Goal: Check status: Check status

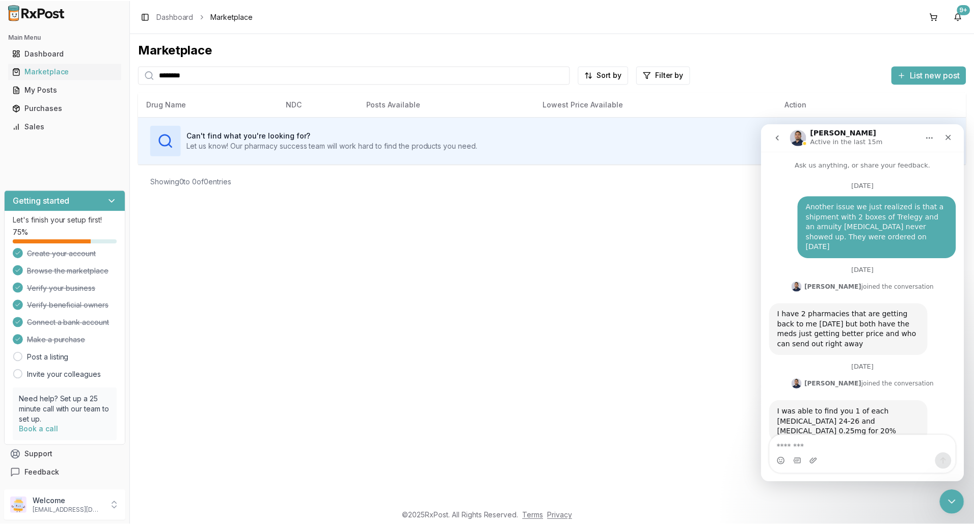
scroll to position [10305, 0]
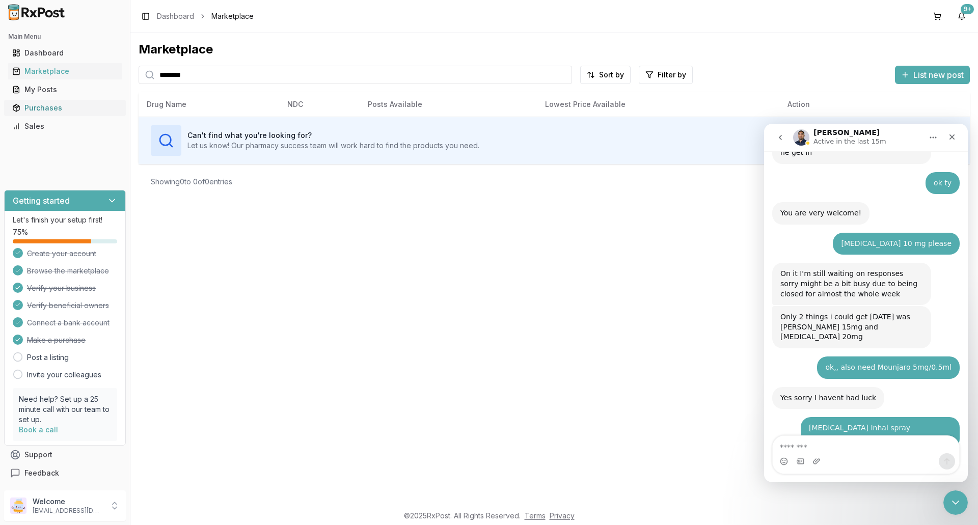
click at [38, 108] on div "Purchases" at bounding box center [64, 108] width 105 height 10
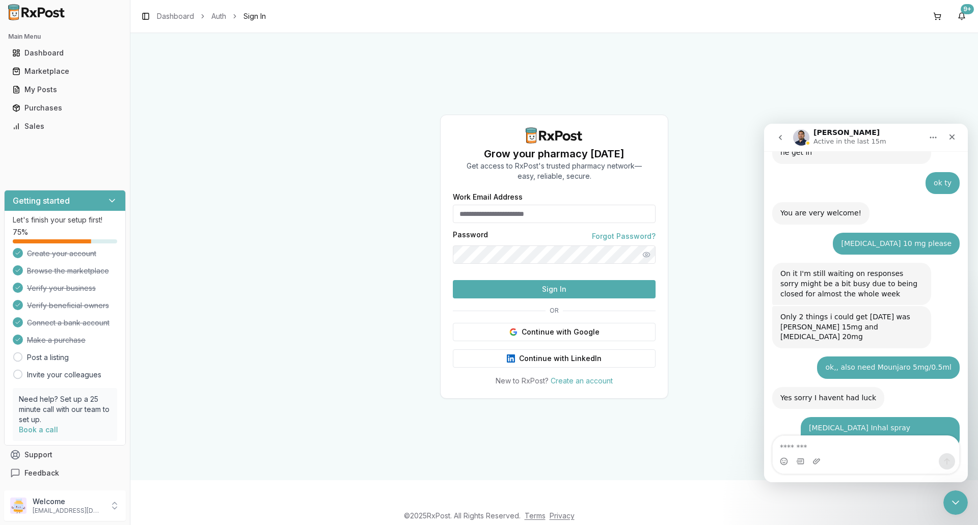
type input "**********"
click at [589, 298] on button "Sign In" at bounding box center [554, 289] width 203 height 18
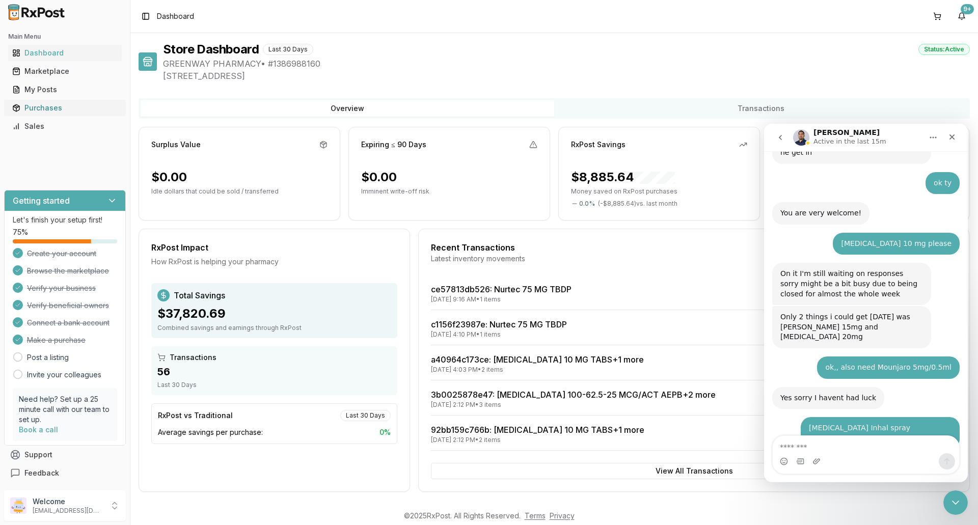
click at [41, 110] on div "Purchases" at bounding box center [64, 108] width 105 height 10
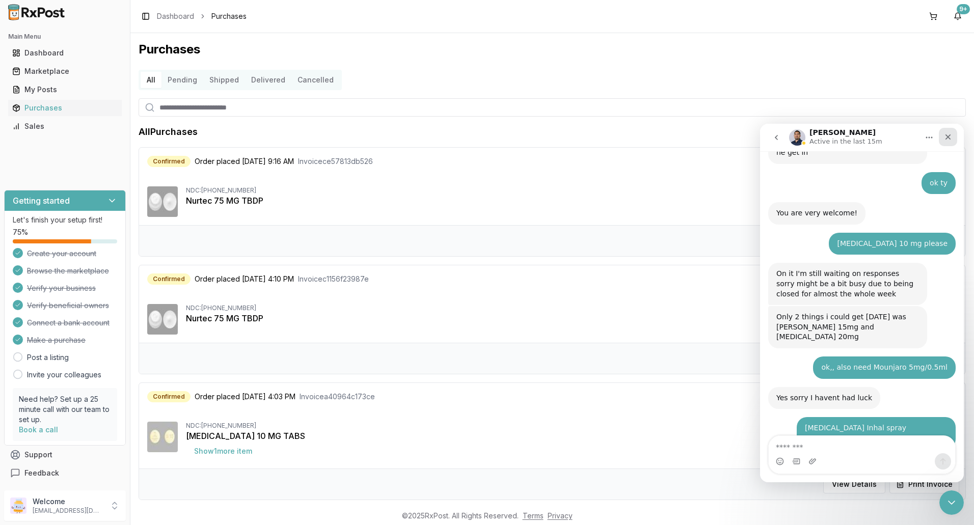
drag, startPoint x: 1703, startPoint y: 257, endPoint x: 947, endPoint y: 133, distance: 766.7
click at [947, 133] on icon "Close" at bounding box center [948, 137] width 8 height 8
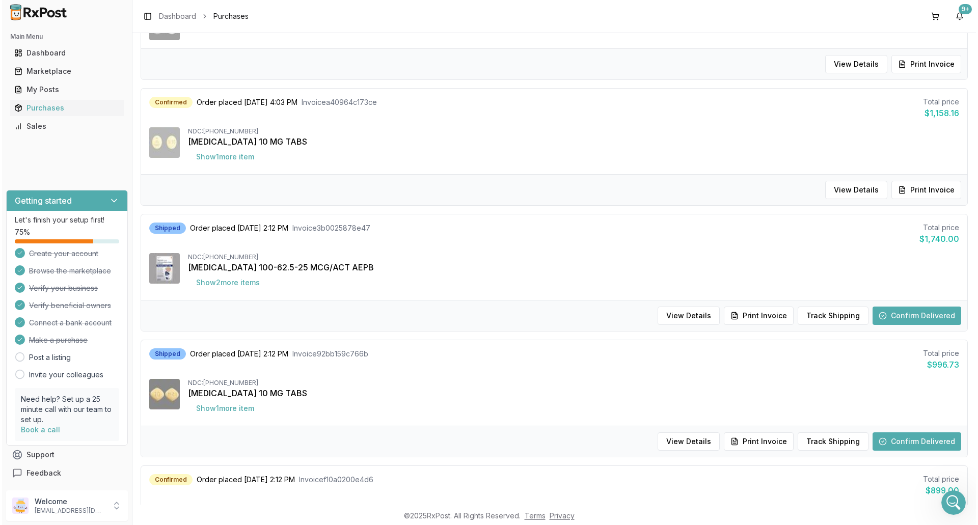
scroll to position [407, 0]
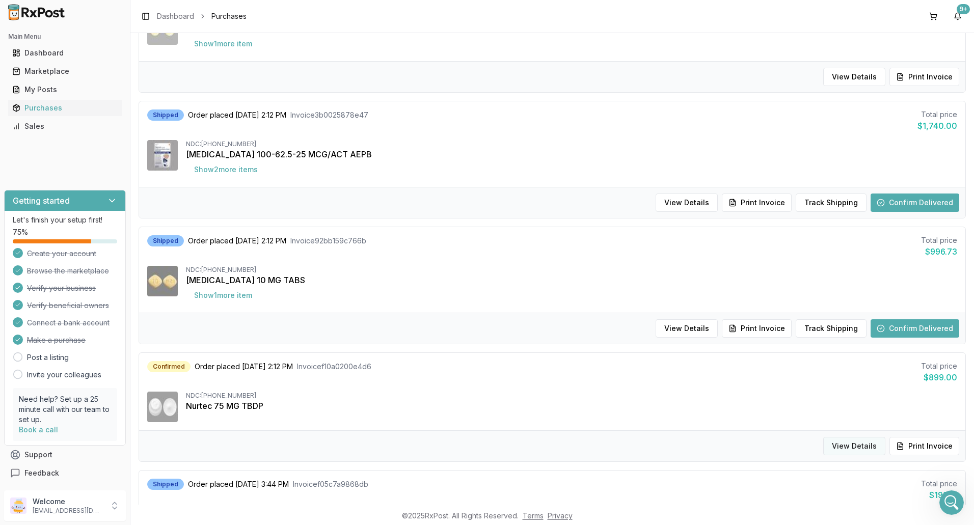
click at [849, 447] on button "View Details" at bounding box center [854, 446] width 62 height 18
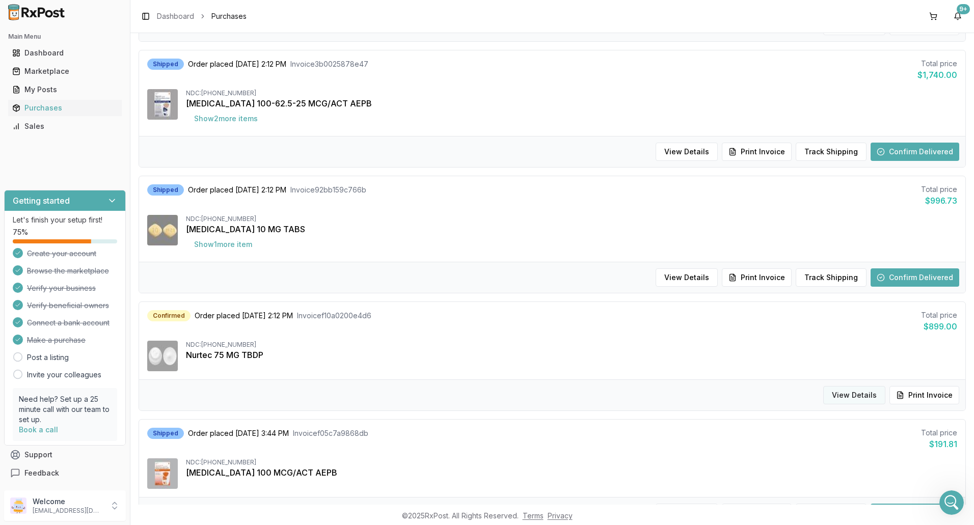
click at [841, 397] on button "View Details" at bounding box center [854, 395] width 62 height 18
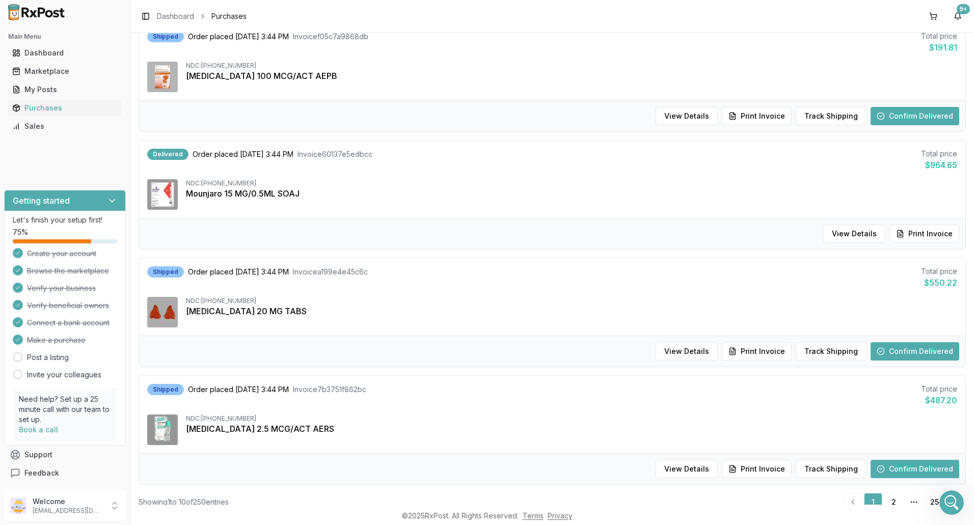
scroll to position [886, 0]
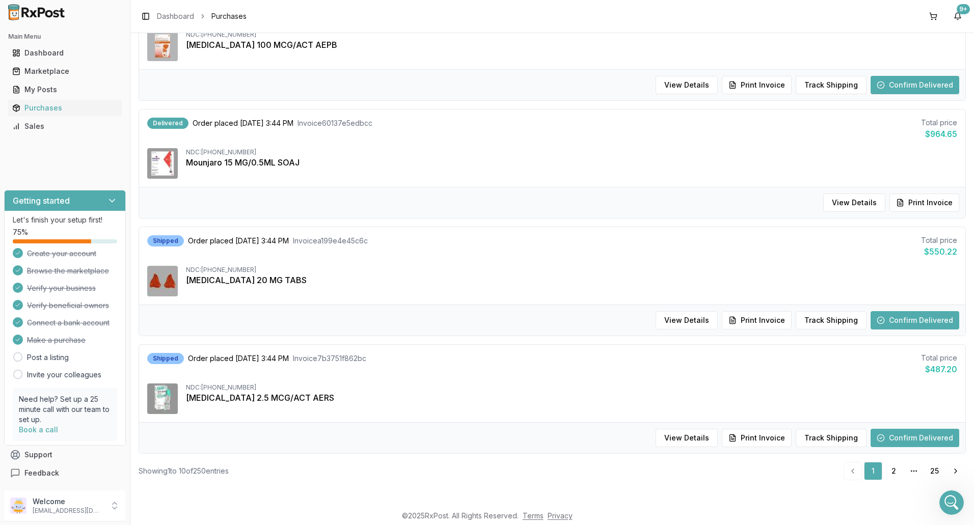
click at [932, 319] on button "Confirm Delivered" at bounding box center [914, 320] width 89 height 18
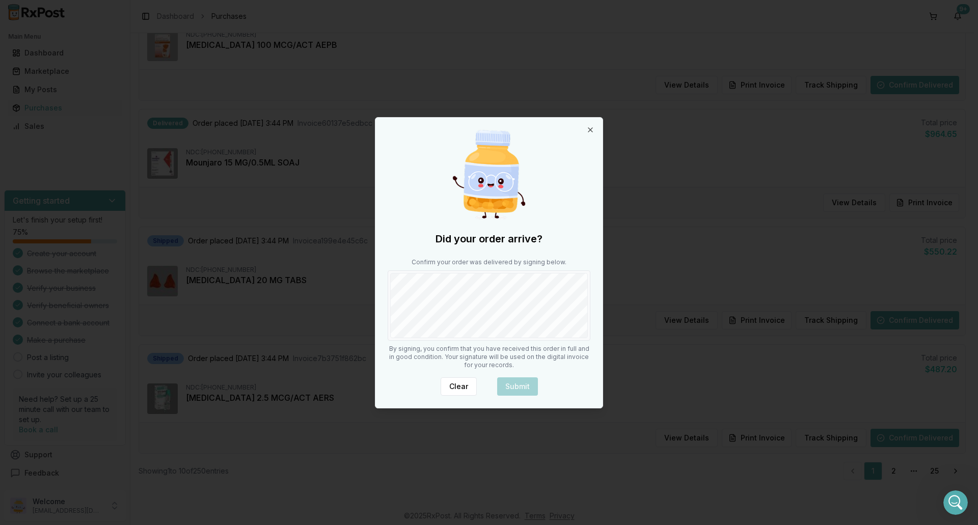
click at [446, 339] on div at bounding box center [488, 305] width 203 height 70
drag, startPoint x: 527, startPoint y: 386, endPoint x: 502, endPoint y: 385, distance: 25.5
click at [526, 386] on button "Submit" at bounding box center [517, 386] width 41 height 18
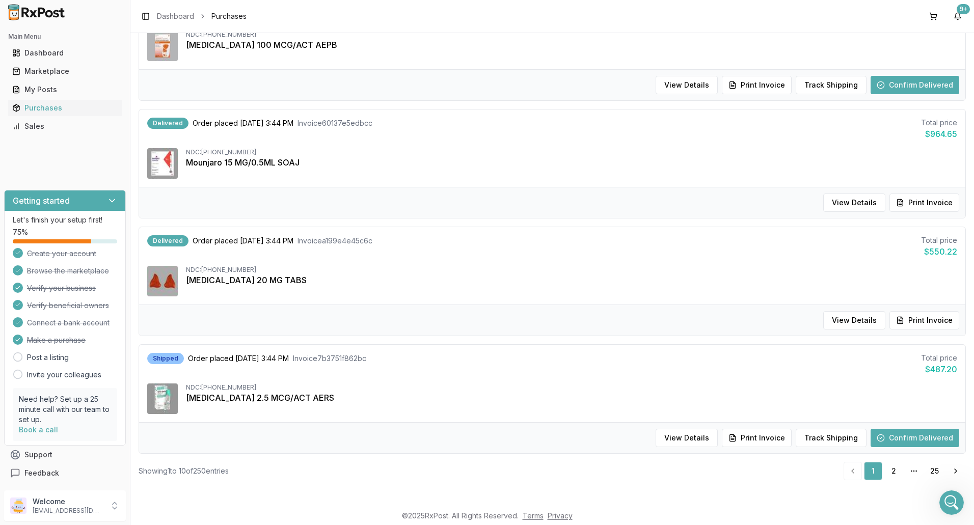
click at [907, 439] on button "Confirm Delivered" at bounding box center [914, 438] width 89 height 18
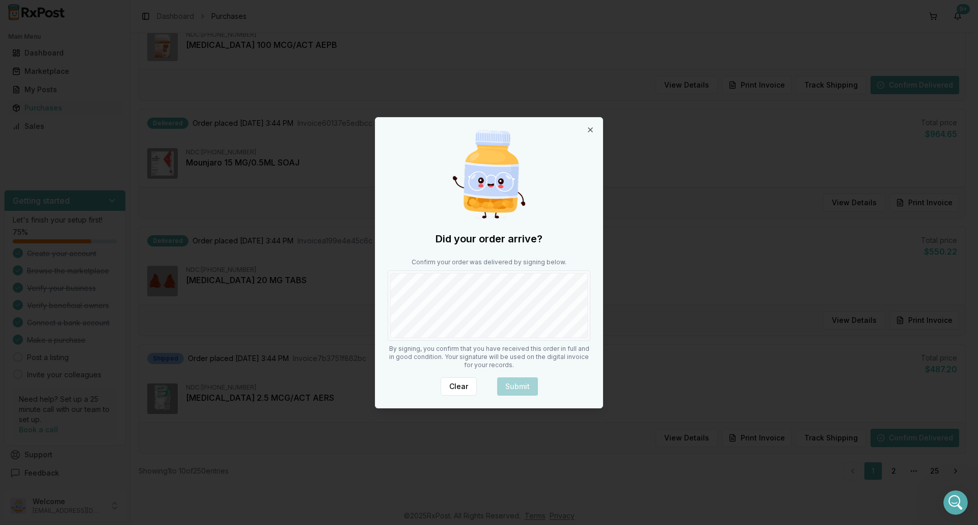
click at [440, 344] on div "Did your order arrive? Confirm your order was delivered by signing below. By si…" at bounding box center [488, 263] width 227 height 290
click at [521, 389] on button "Submit" at bounding box center [517, 386] width 41 height 18
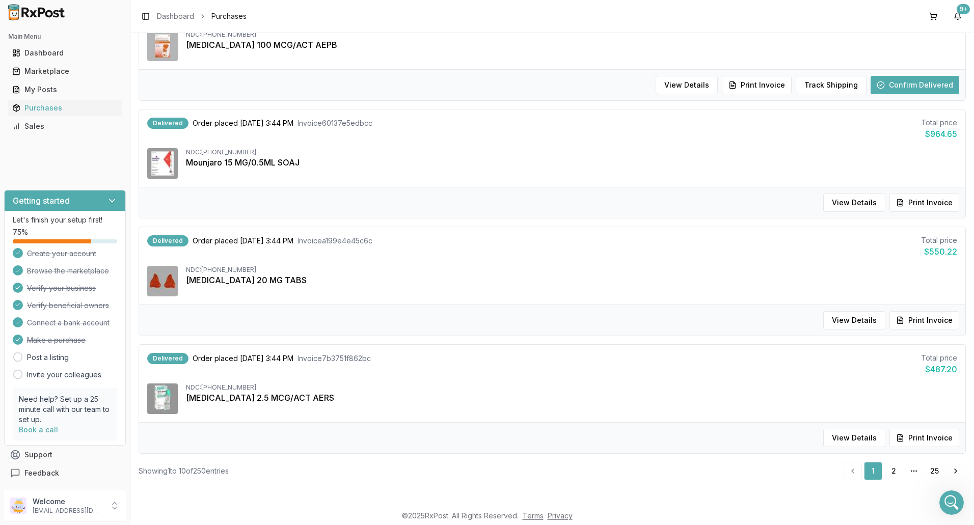
click at [910, 89] on button "Confirm Delivered" at bounding box center [914, 85] width 89 height 18
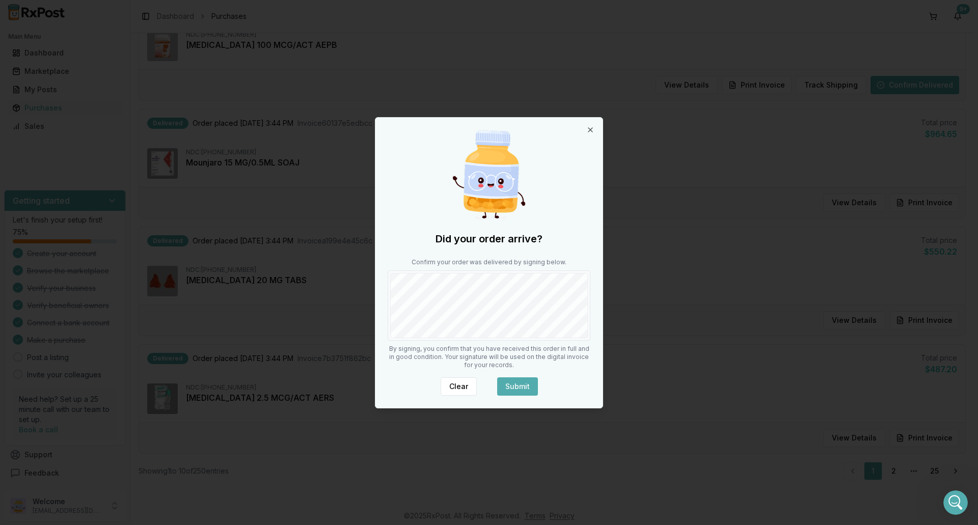
click at [526, 387] on button "Submit" at bounding box center [517, 386] width 41 height 18
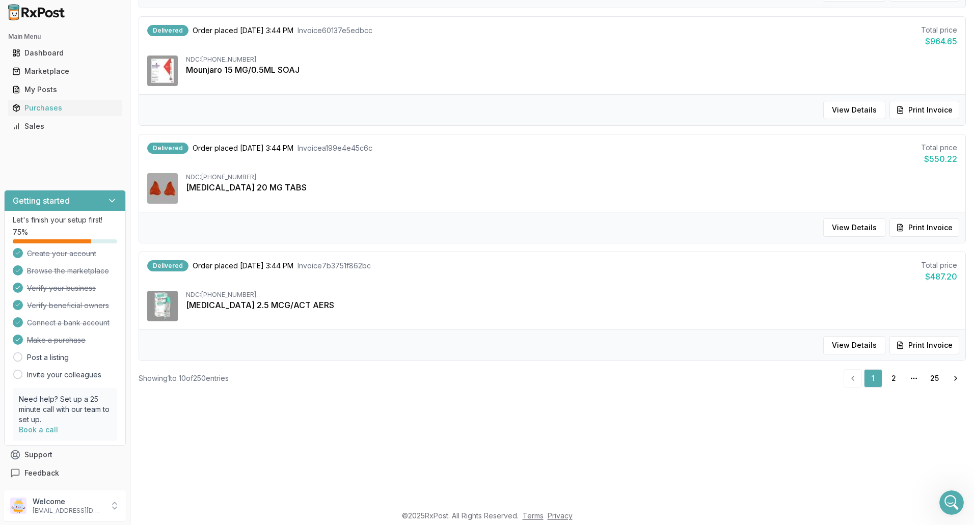
scroll to position [102, 0]
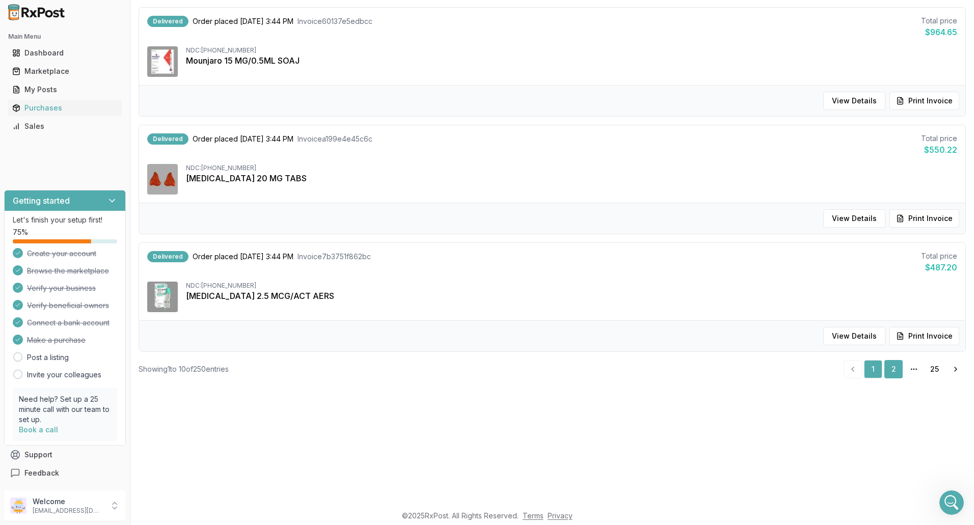
click at [889, 375] on link "2" at bounding box center [893, 369] width 18 height 18
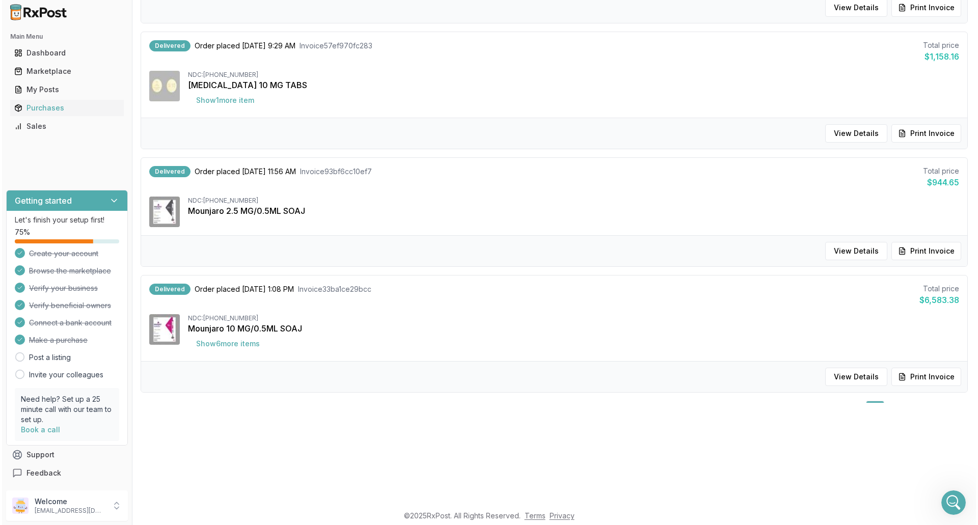
scroll to position [37, 0]
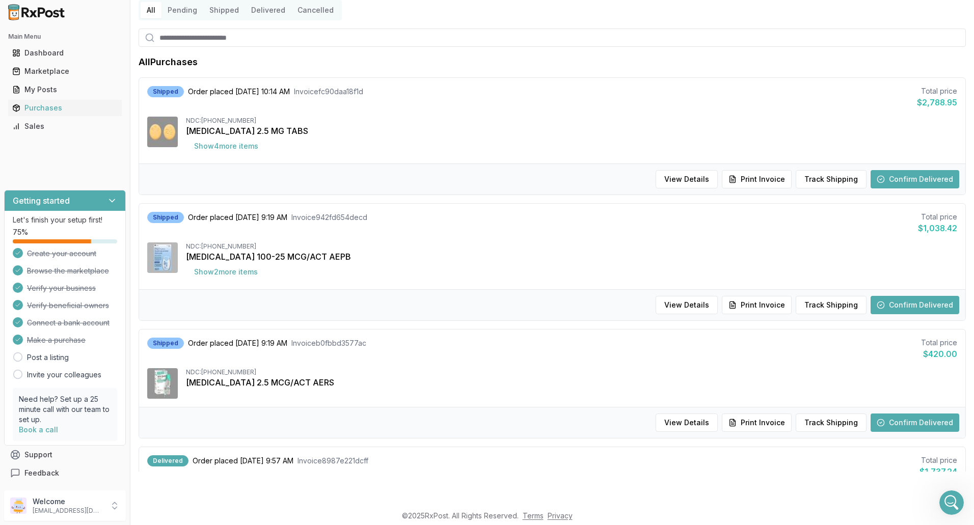
click at [912, 420] on button "Confirm Delivered" at bounding box center [914, 422] width 89 height 18
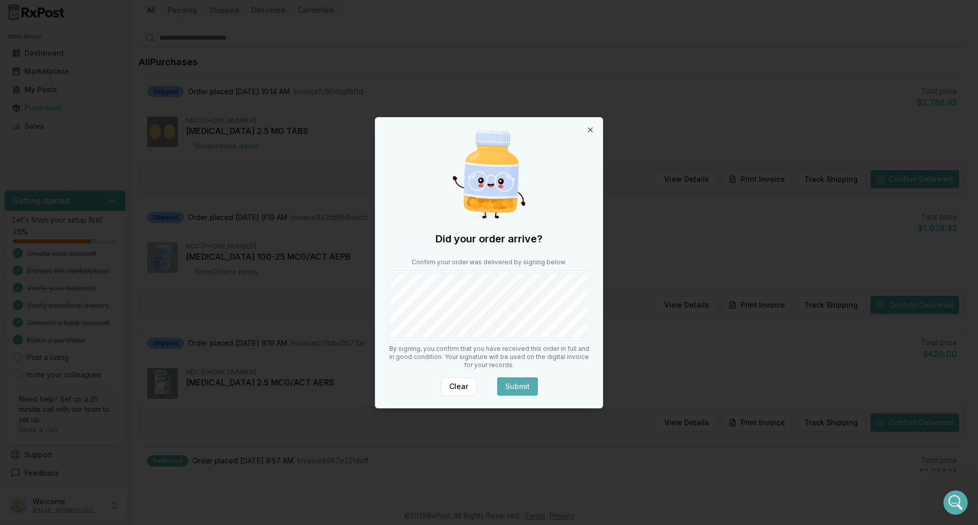
click at [515, 390] on button "Submit" at bounding box center [517, 386] width 41 height 18
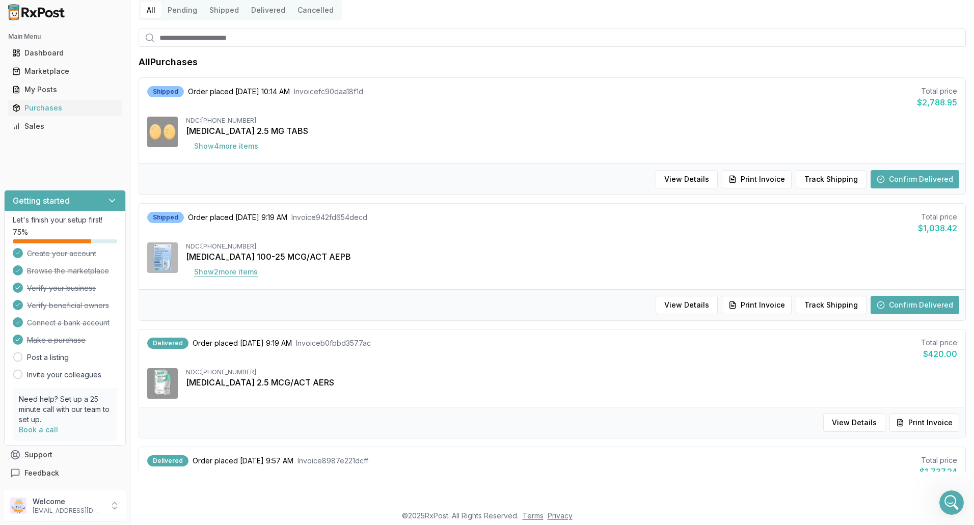
click at [240, 273] on button "Show 2 more item s" at bounding box center [226, 272] width 80 height 18
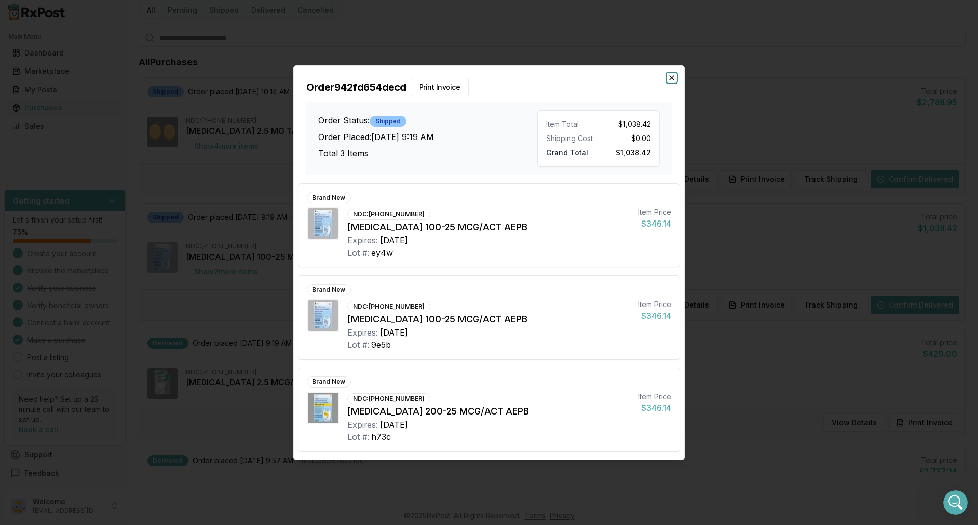
click at [672, 77] on icon "button" at bounding box center [672, 78] width 4 height 4
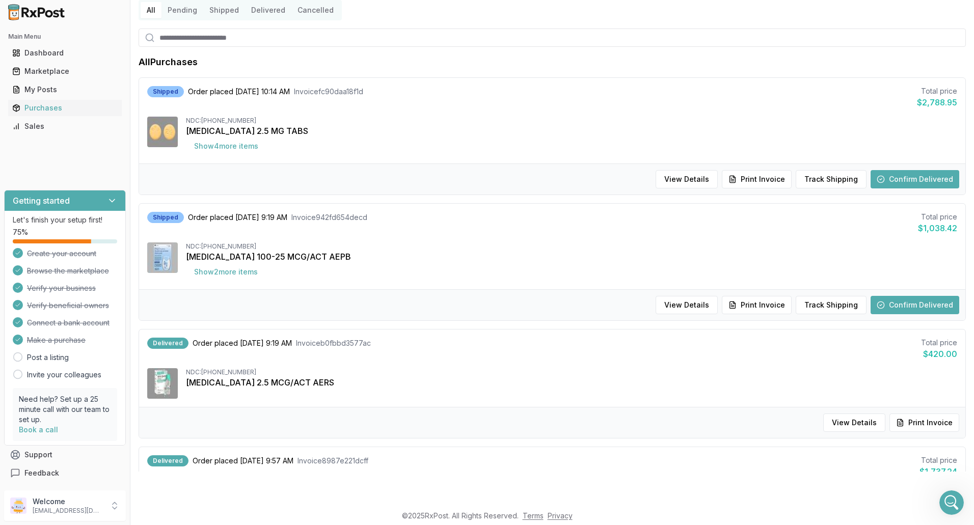
click at [894, 304] on button "Confirm Delivered" at bounding box center [914, 305] width 89 height 18
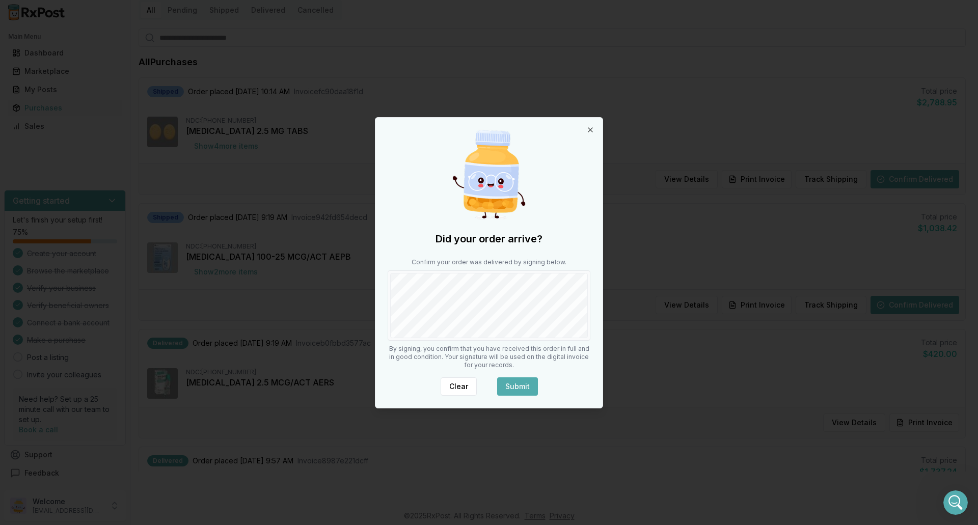
click at [519, 388] on button "Submit" at bounding box center [517, 386] width 41 height 18
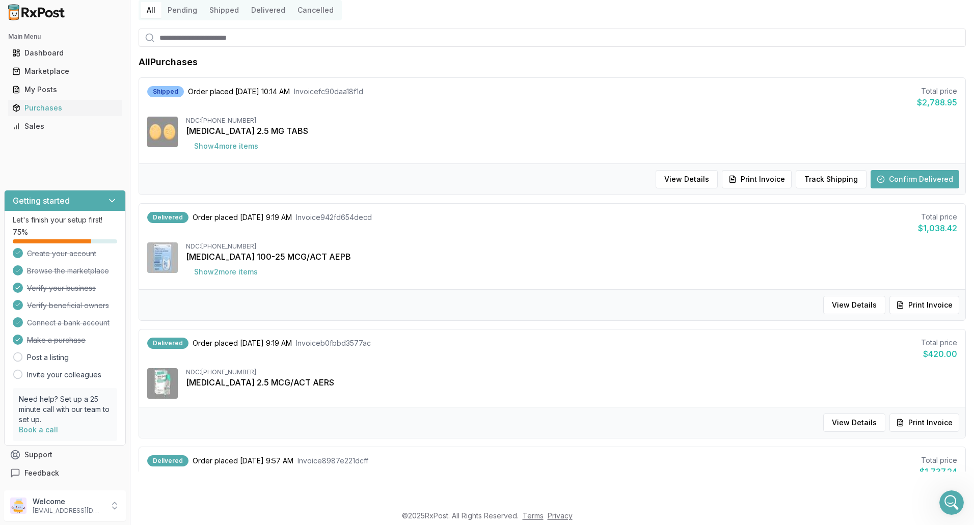
click at [893, 182] on button "Confirm Delivered" at bounding box center [914, 179] width 89 height 18
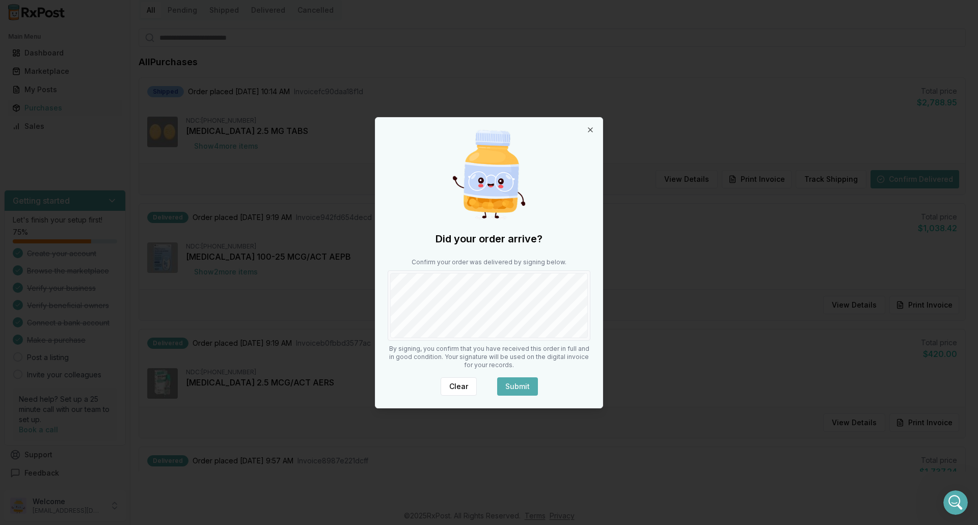
click at [513, 386] on button "Submit" at bounding box center [517, 386] width 41 height 18
drag, startPoint x: 513, startPoint y: 386, endPoint x: 482, endPoint y: 368, distance: 36.3
click at [513, 386] on div "Clear Submit" at bounding box center [488, 386] width 203 height 18
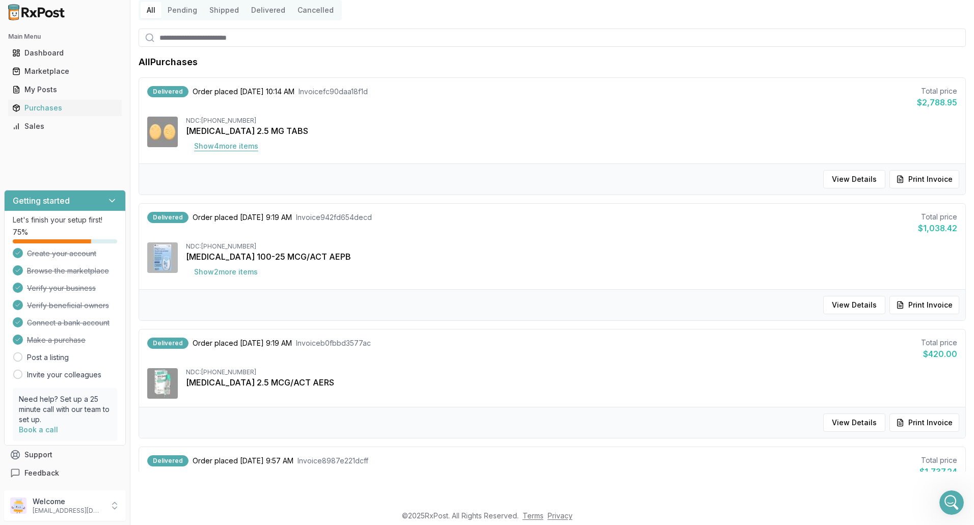
click at [251, 146] on button "Show 4 more item s" at bounding box center [226, 146] width 80 height 18
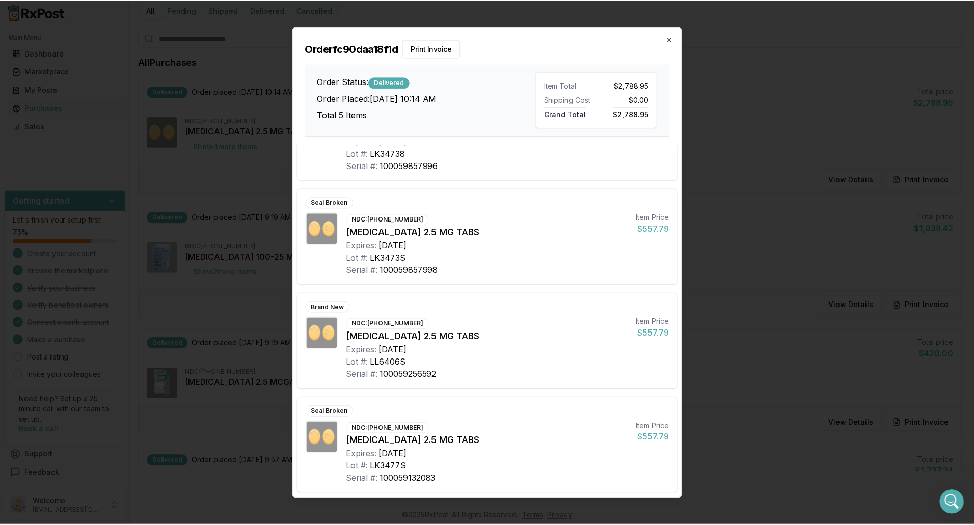
scroll to position [168, 0]
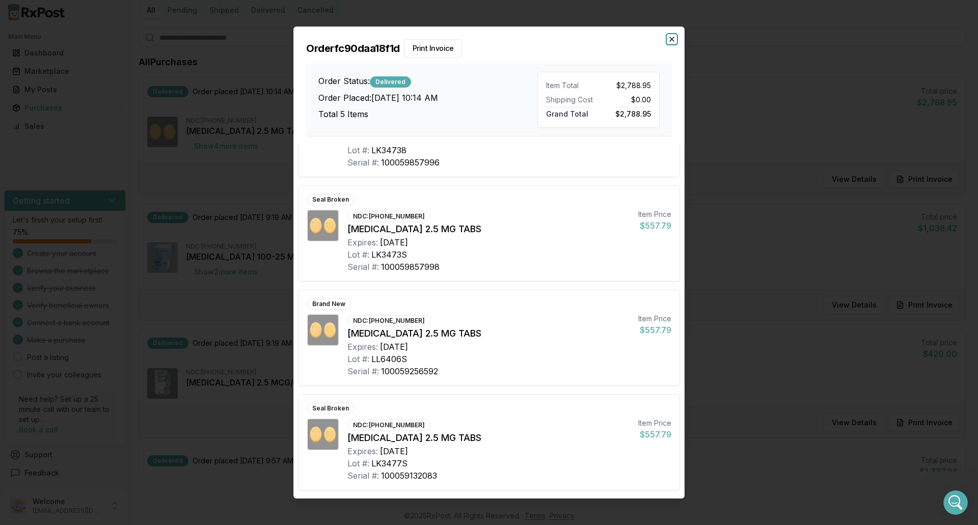
click at [672, 39] on icon "button" at bounding box center [672, 39] width 4 height 4
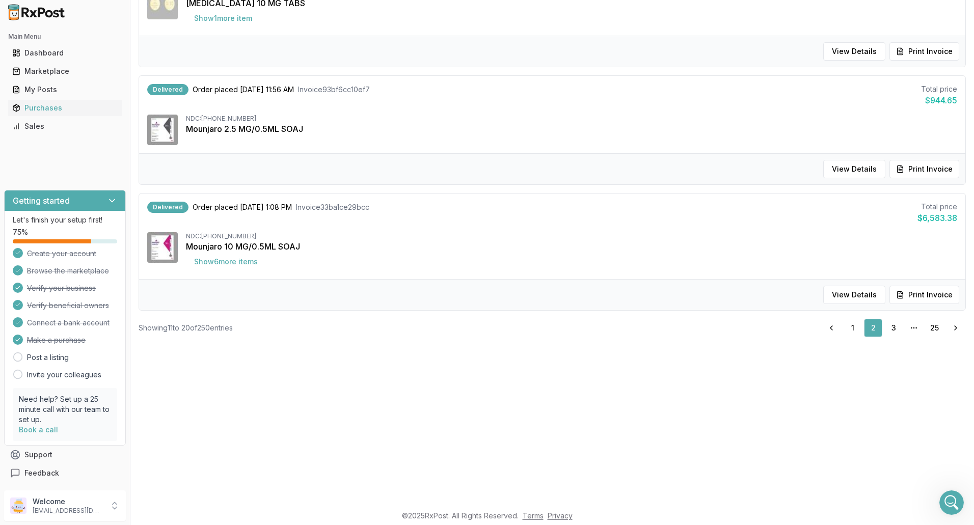
scroll to position [186, 0]
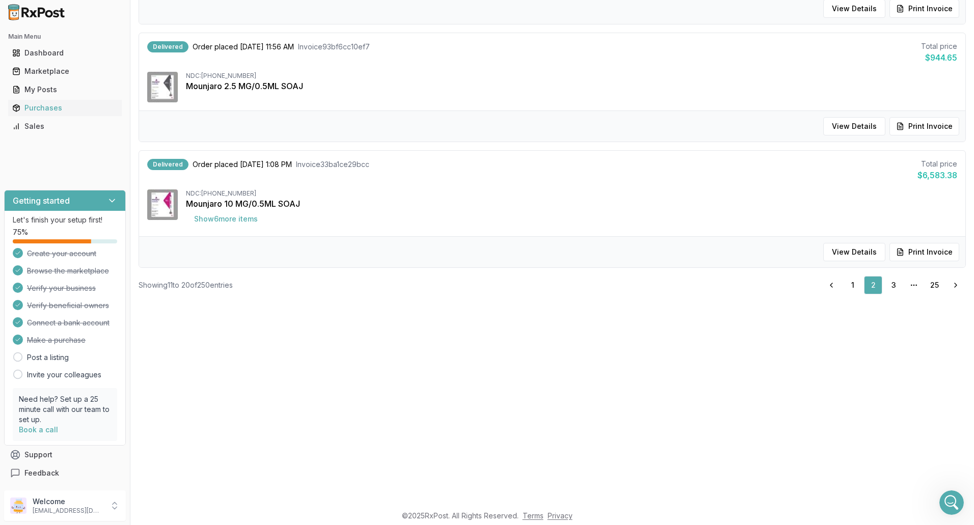
drag, startPoint x: 892, startPoint y: 284, endPoint x: 878, endPoint y: 296, distance: 18.4
click at [892, 284] on link "3" at bounding box center [893, 285] width 18 height 18
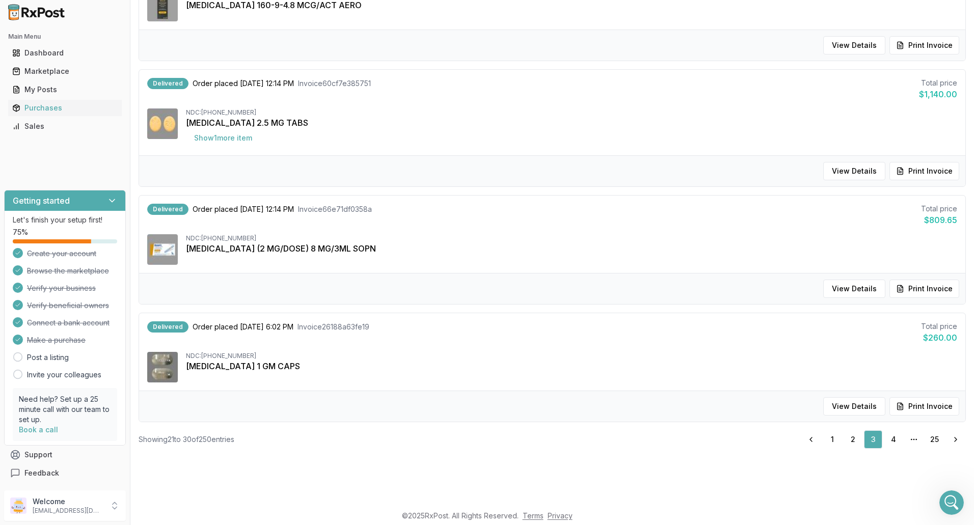
scroll to position [886, 0]
click at [828, 436] on link "1" at bounding box center [832, 438] width 18 height 18
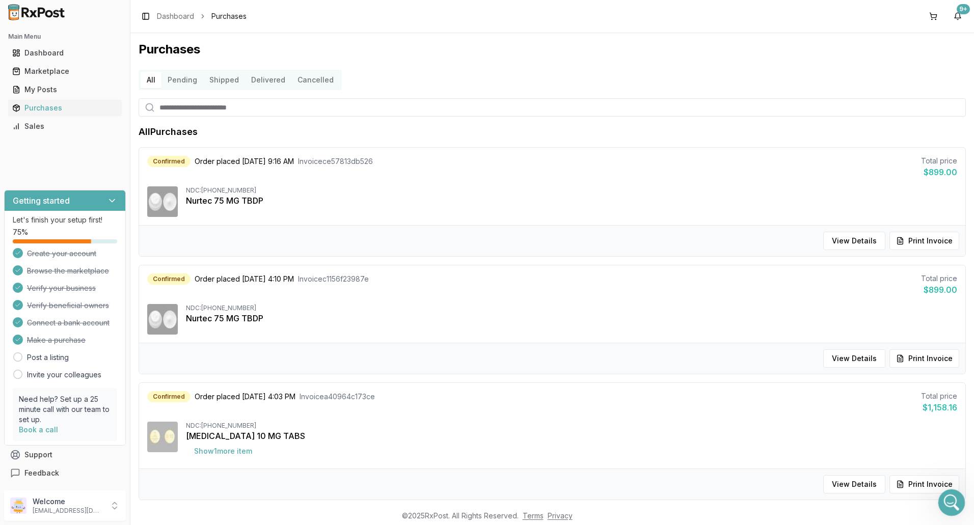
click at [950, 500] on icon "Open Intercom Messenger" at bounding box center [949, 501] width 17 height 17
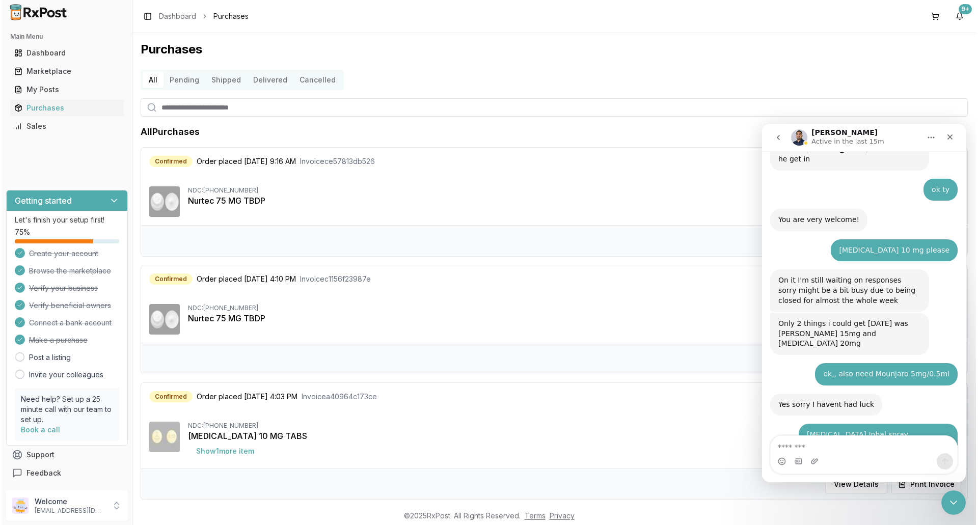
scroll to position [10305, 0]
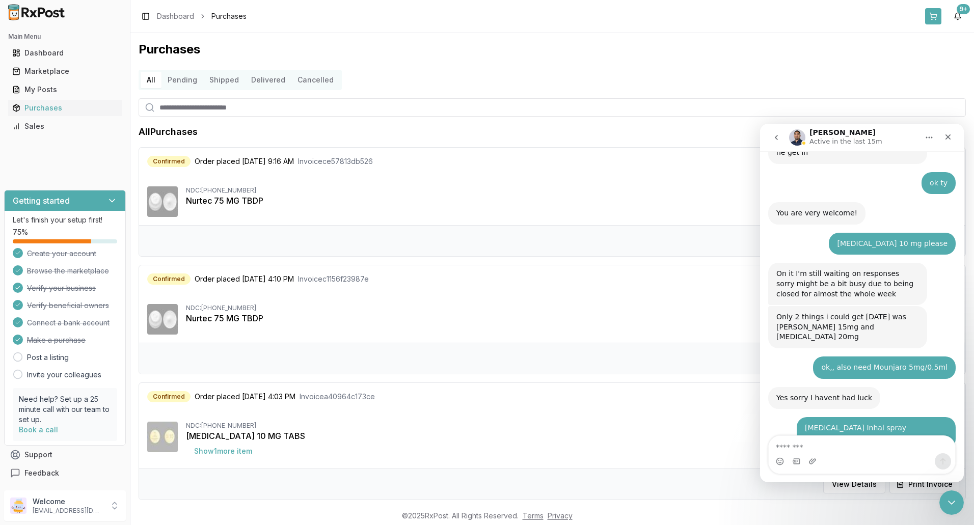
click at [933, 17] on button at bounding box center [933, 16] width 16 height 16
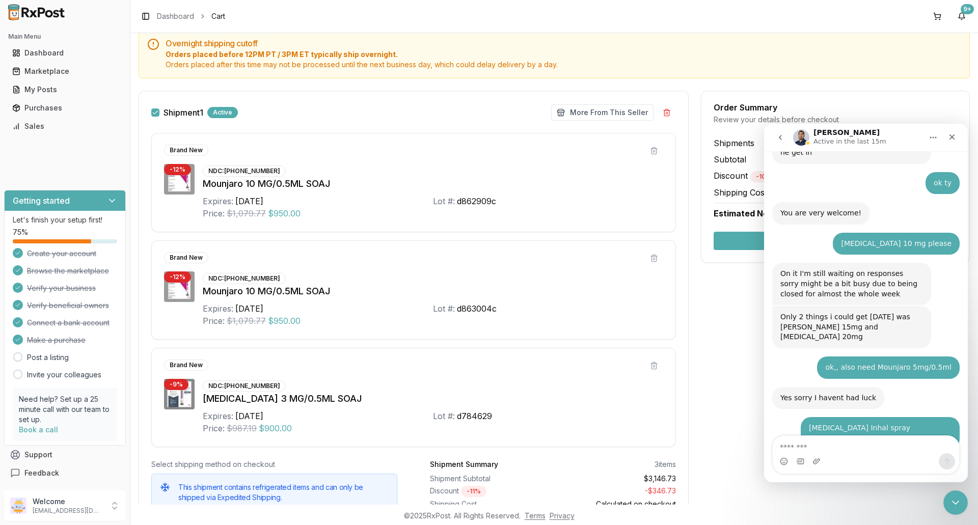
scroll to position [255, 0]
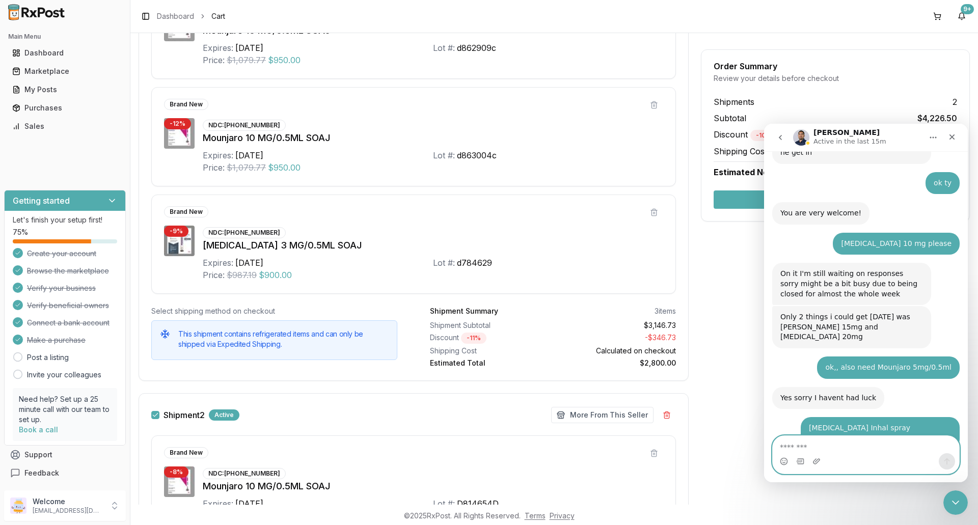
click at [788, 448] on textarea "Message…" at bounding box center [865, 444] width 186 height 17
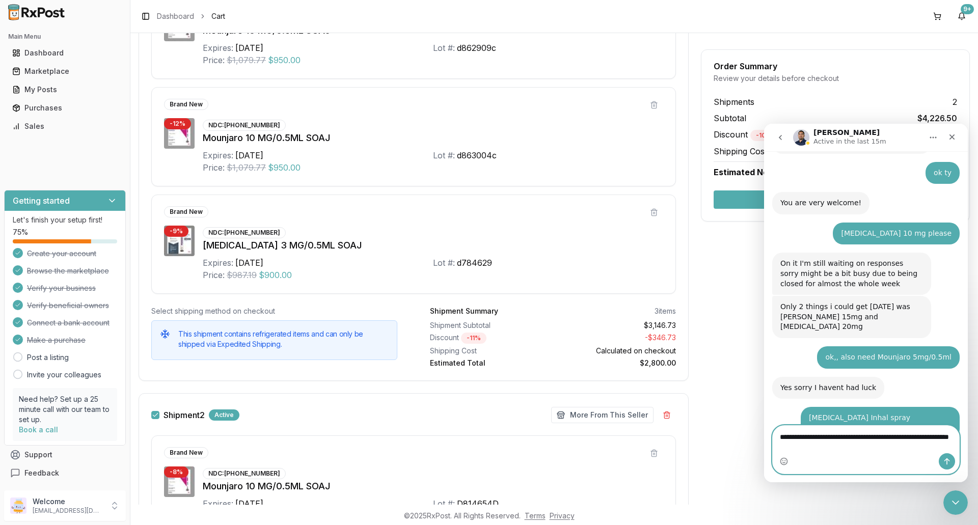
type textarea "**********"
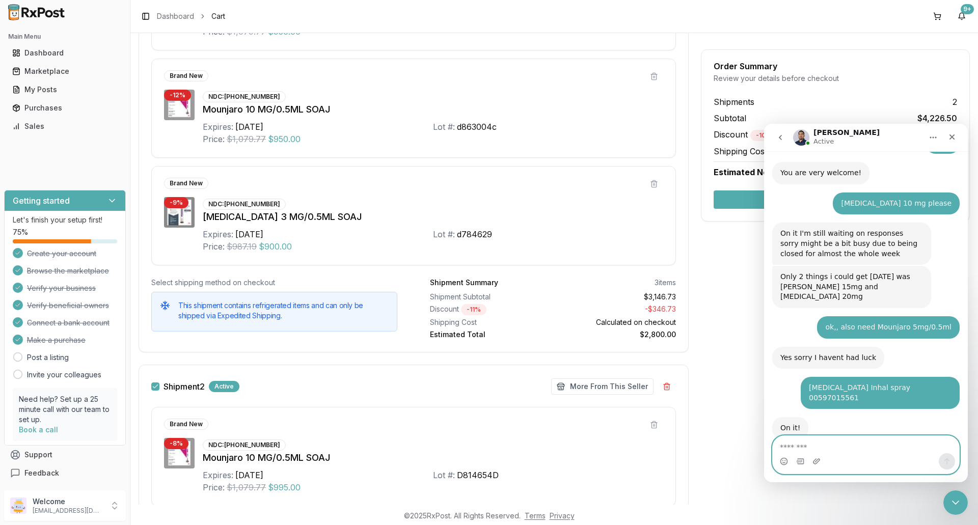
scroll to position [400, 0]
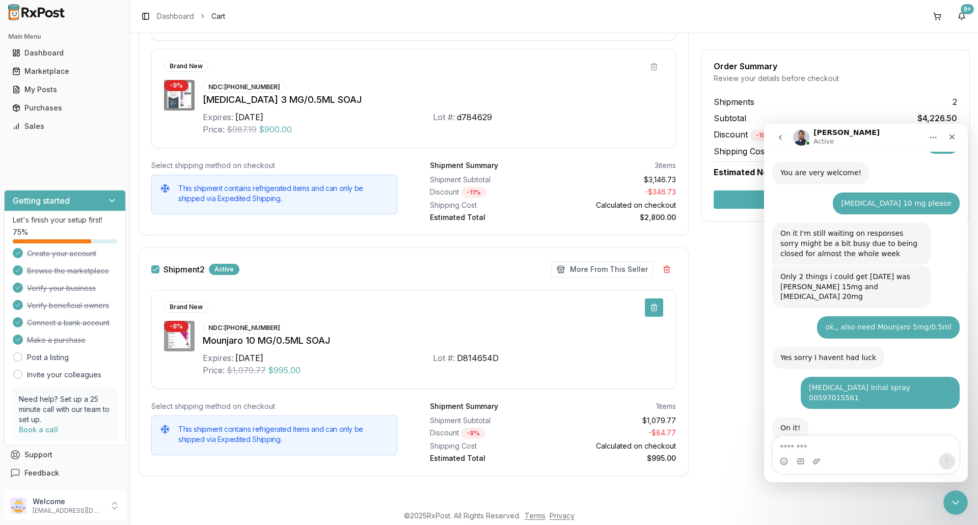
click at [650, 309] on button at bounding box center [654, 307] width 18 height 18
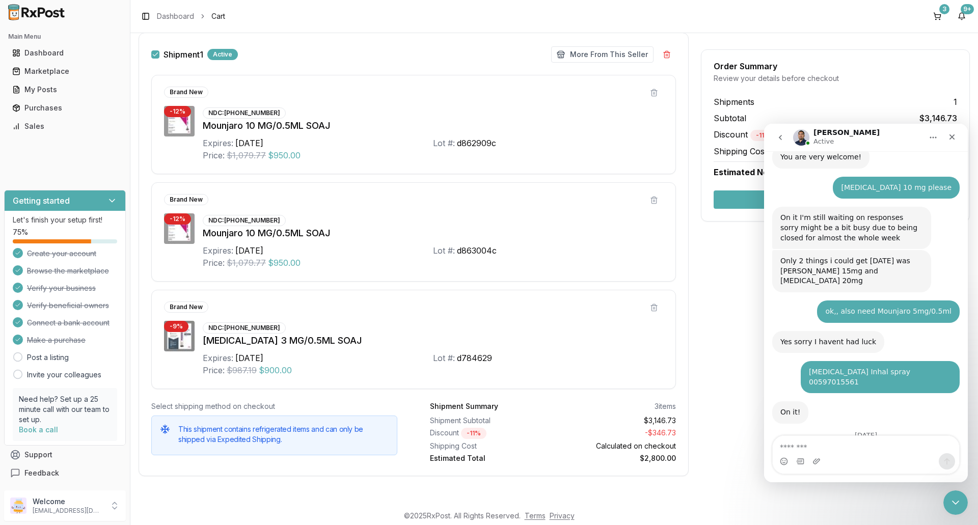
scroll to position [10409, 0]
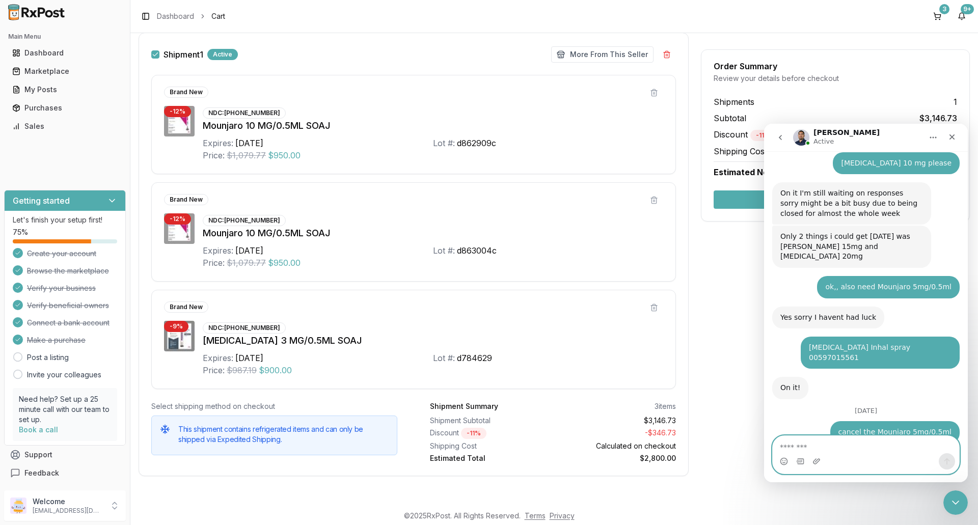
click at [803, 447] on textarea "Message…" at bounding box center [865, 444] width 186 height 17
type textarea "**********"
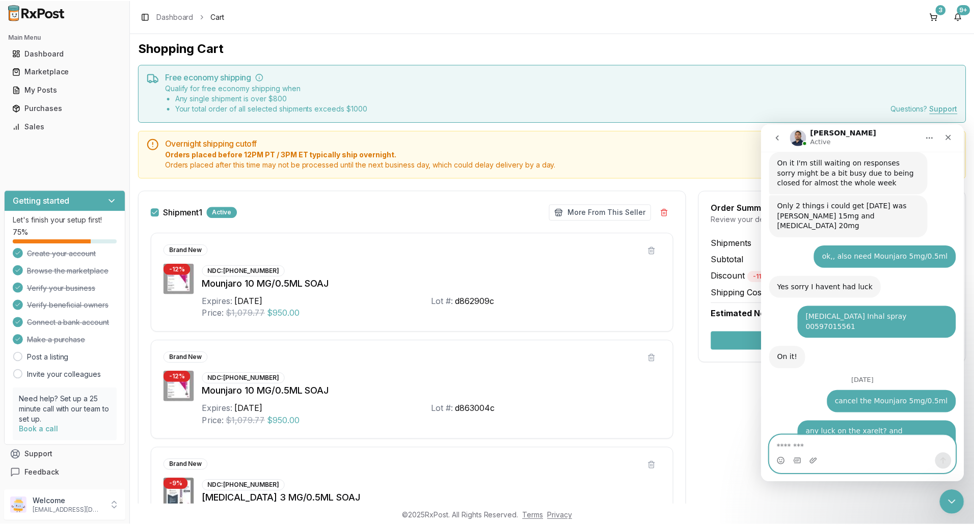
scroll to position [0, 0]
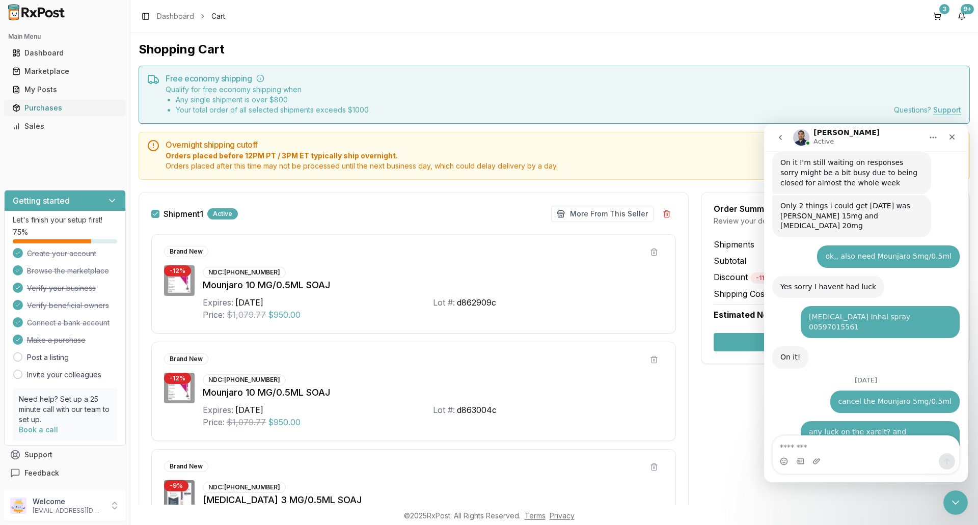
click at [45, 110] on div "Purchases" at bounding box center [64, 108] width 105 height 10
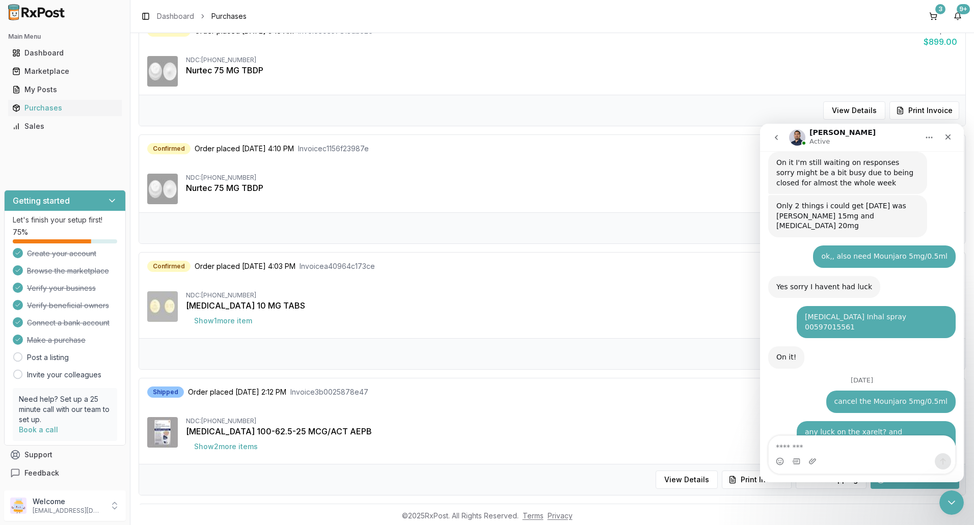
scroll to position [255, 0]
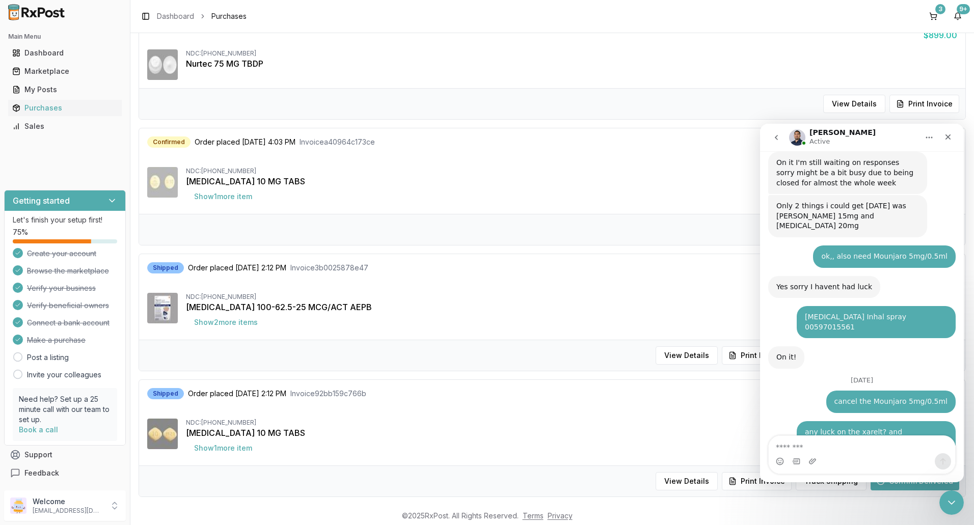
click at [671, 184] on div "[MEDICAL_DATA] 10 MG TABS" at bounding box center [571, 181] width 771 height 12
click at [953, 136] on div "Close" at bounding box center [947, 137] width 18 height 18
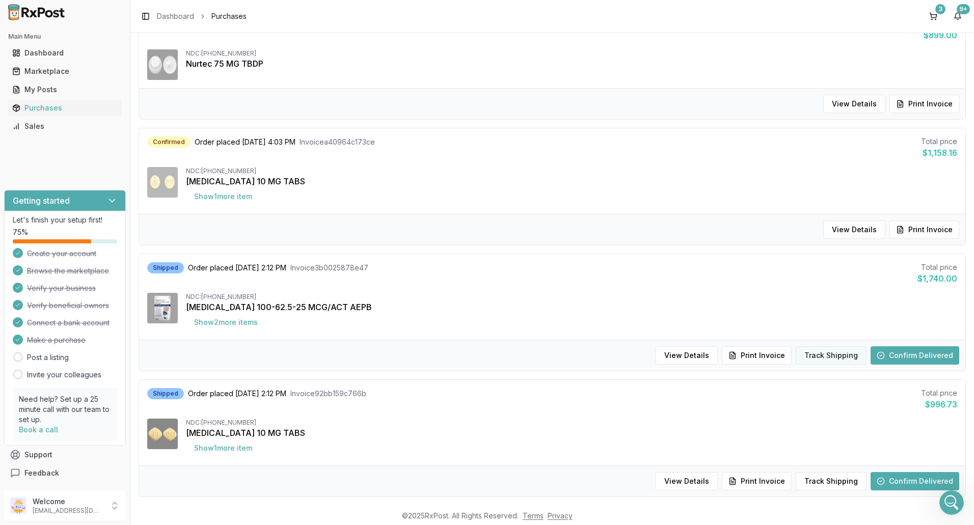
click at [844, 358] on button "Track Shipping" at bounding box center [830, 355] width 71 height 18
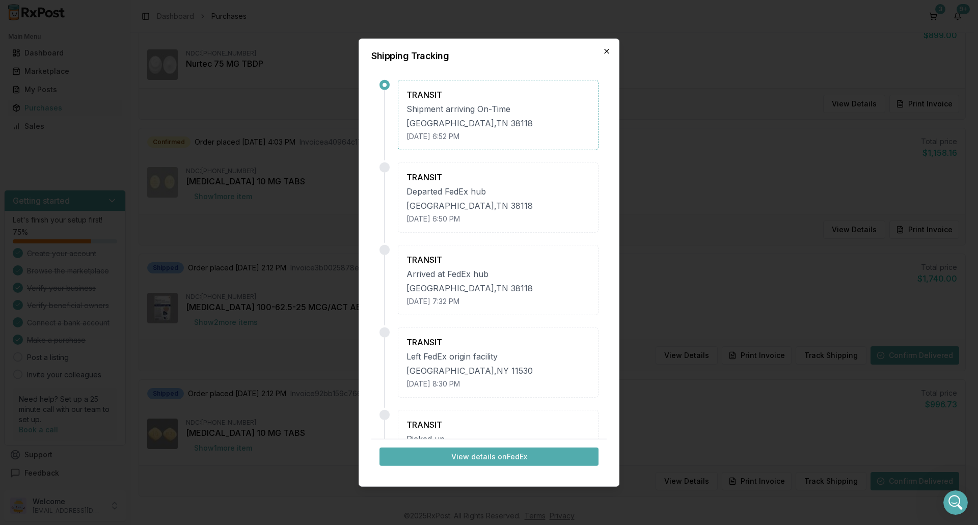
click at [607, 51] on icon "button" at bounding box center [606, 51] width 8 height 8
